Goal: Task Accomplishment & Management: Manage account settings

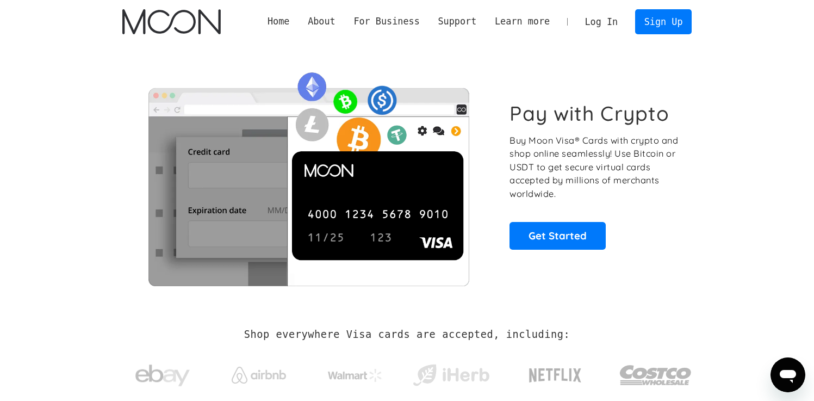
click at [598, 27] on link "Log In" at bounding box center [601, 22] width 51 height 24
